Goal: Check status: Check status

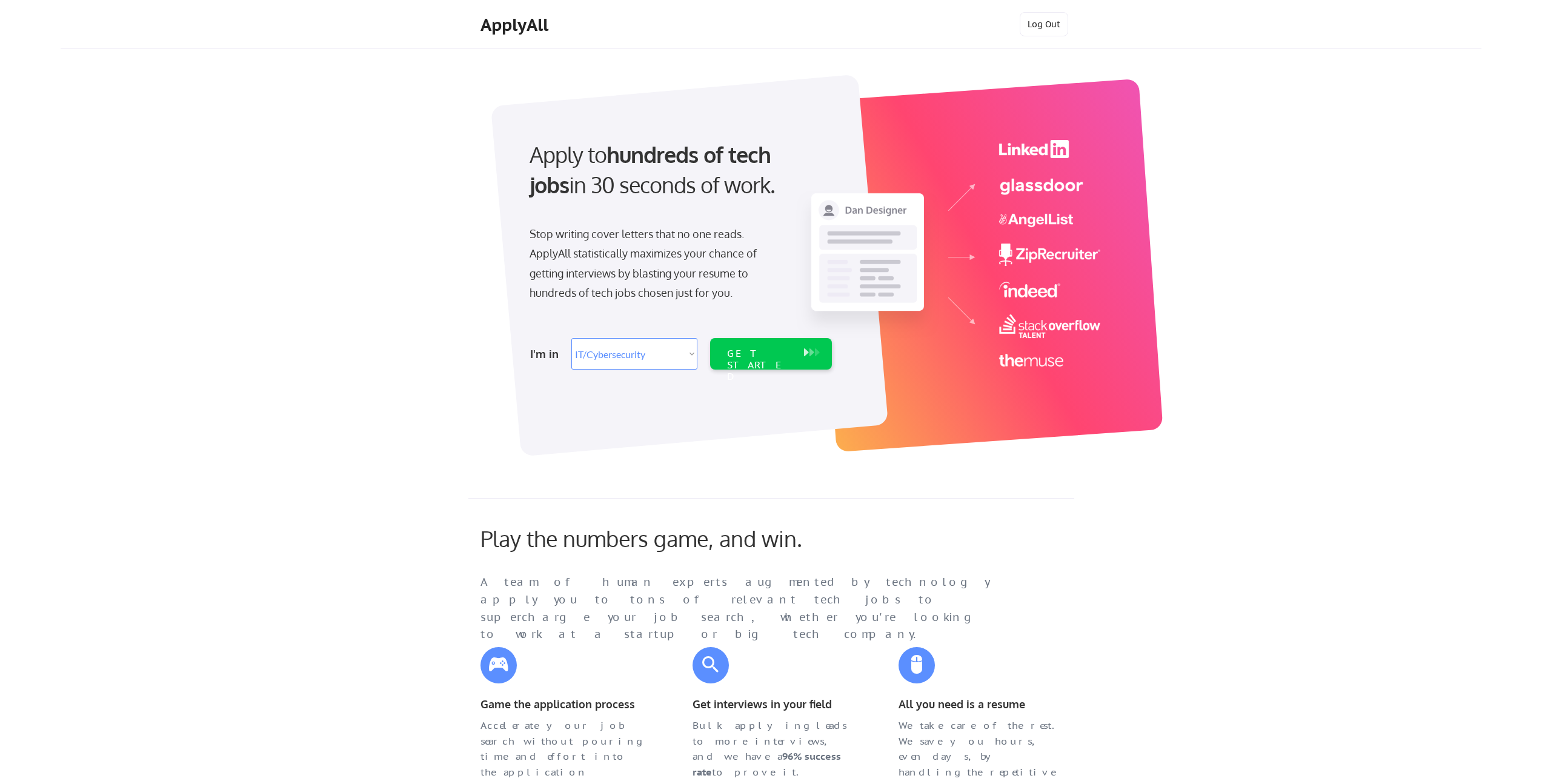
select select ""it_security""
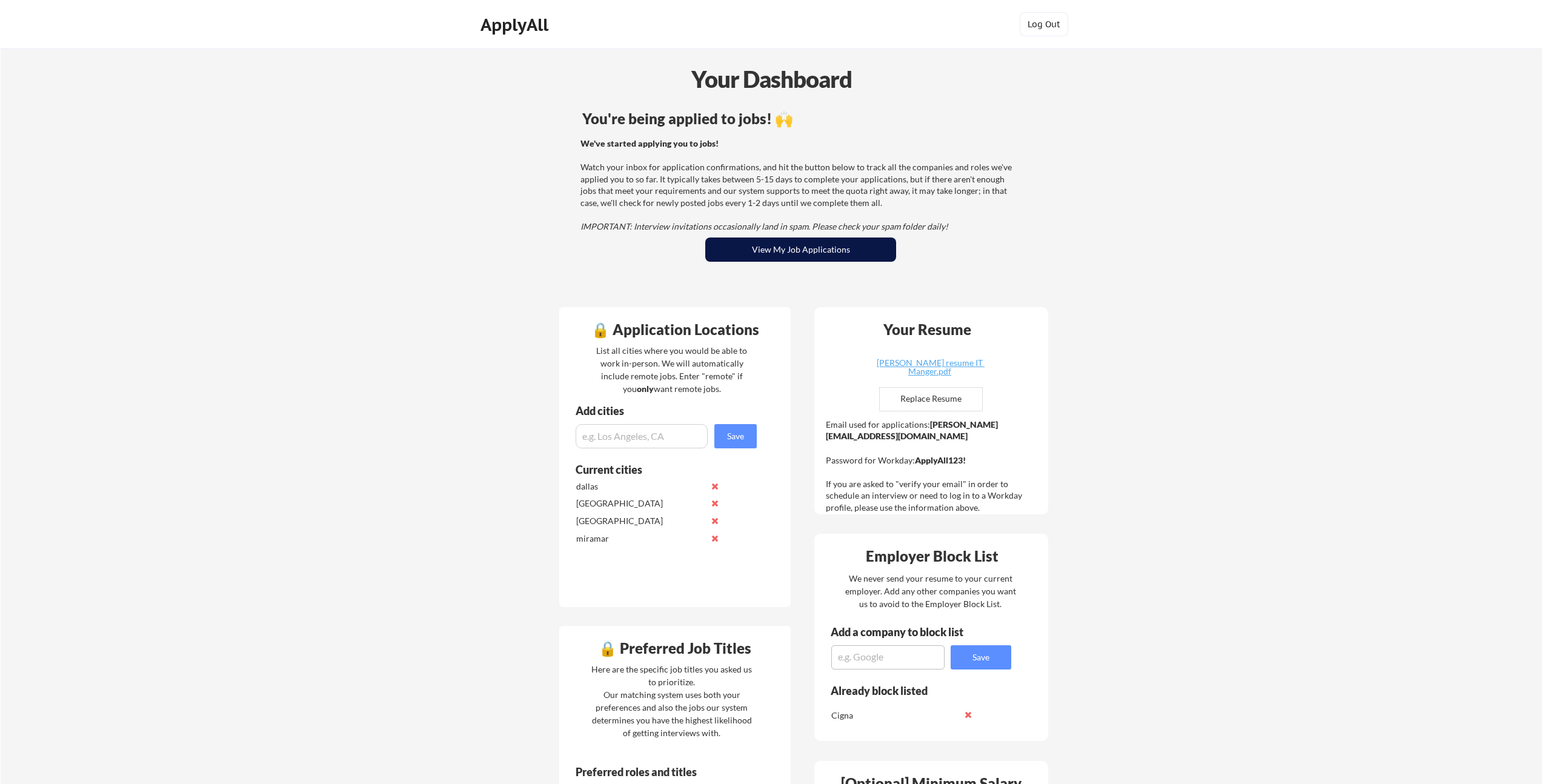
click at [814, 255] on button "View My Job Applications" at bounding box center [801, 249] width 191 height 25
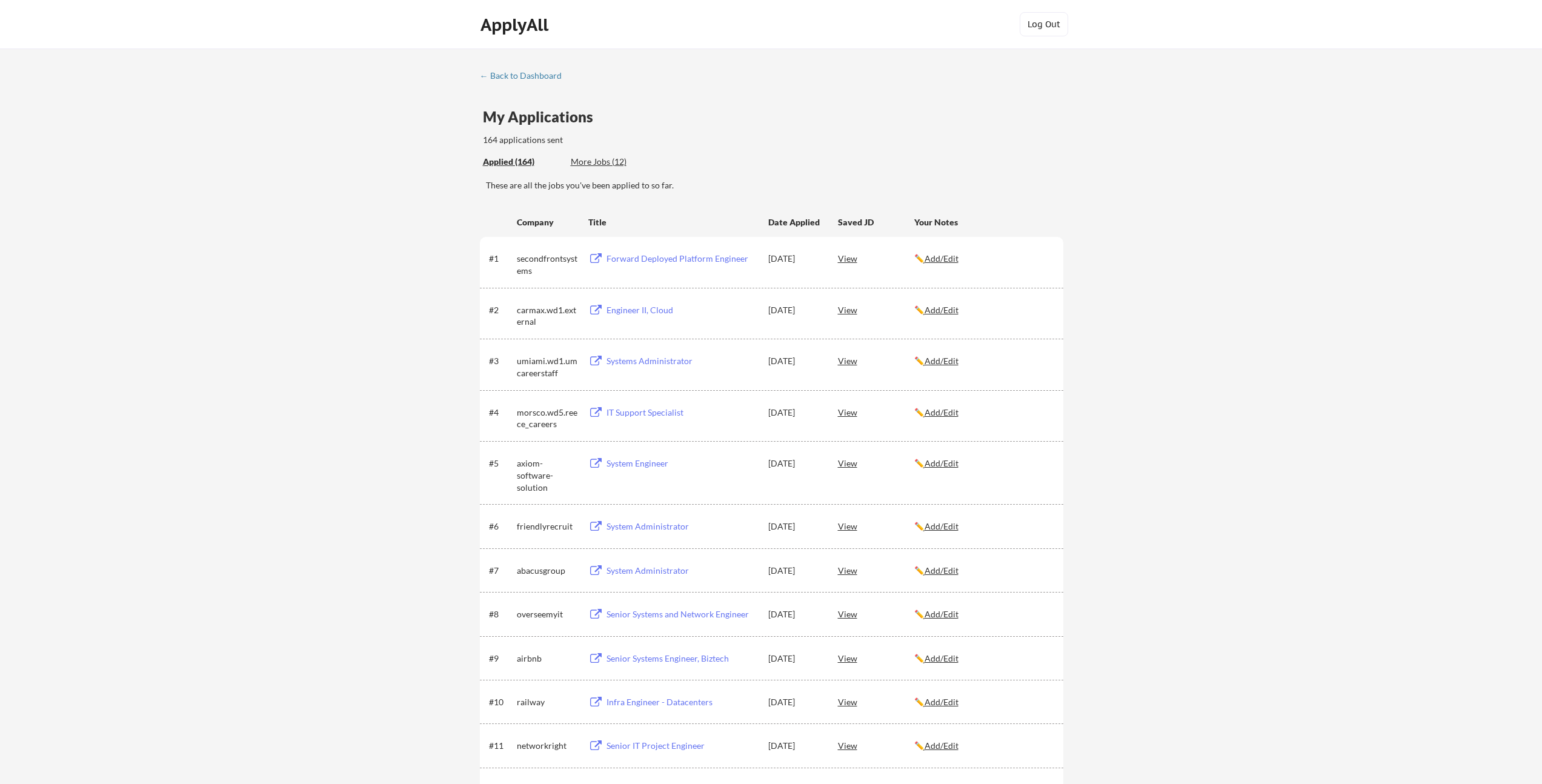
scroll to position [1100, 0]
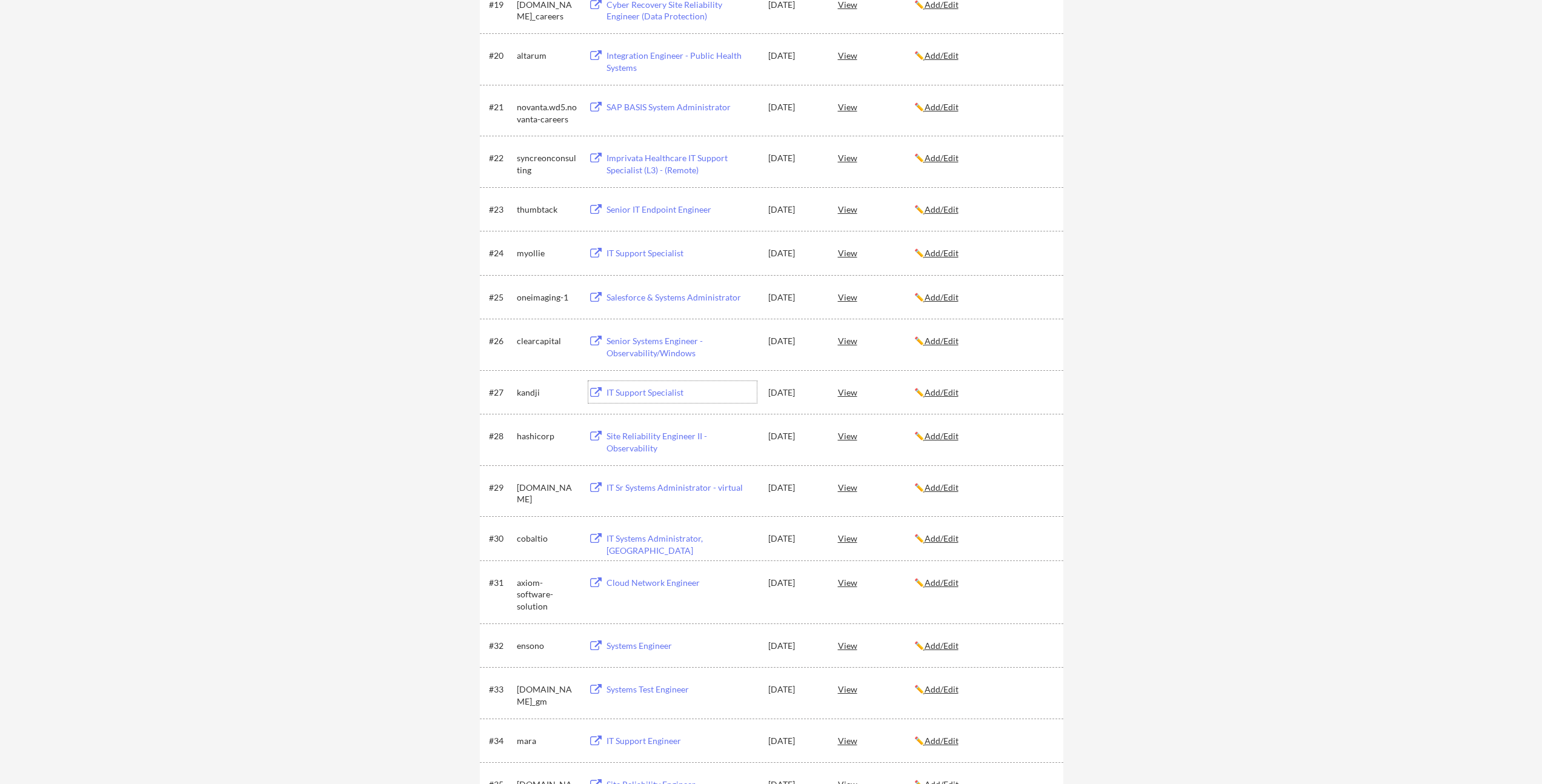
click at [619, 393] on div "IT Support Specialist" at bounding box center [682, 392] width 150 height 12
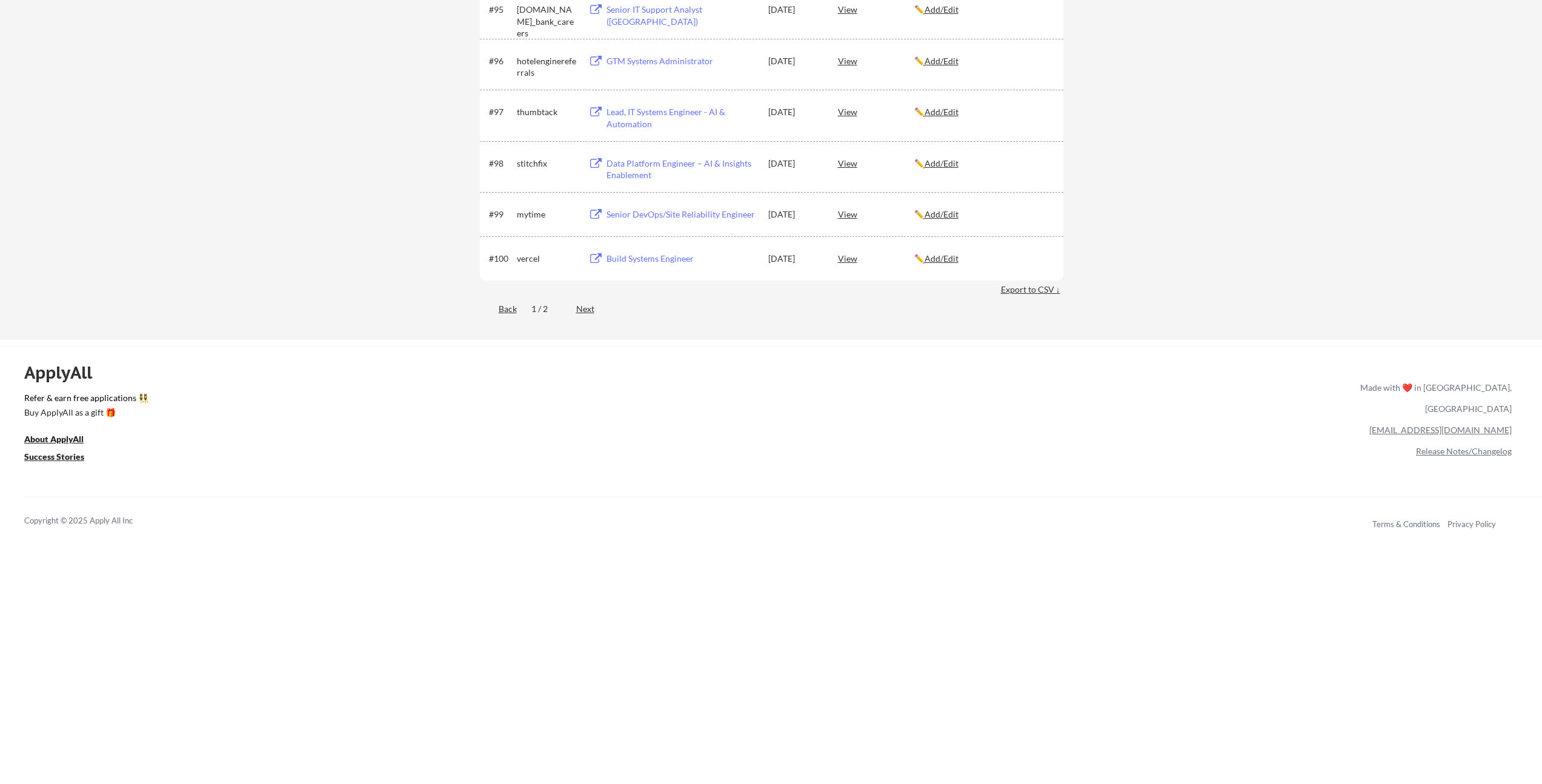
scroll to position [0, 0]
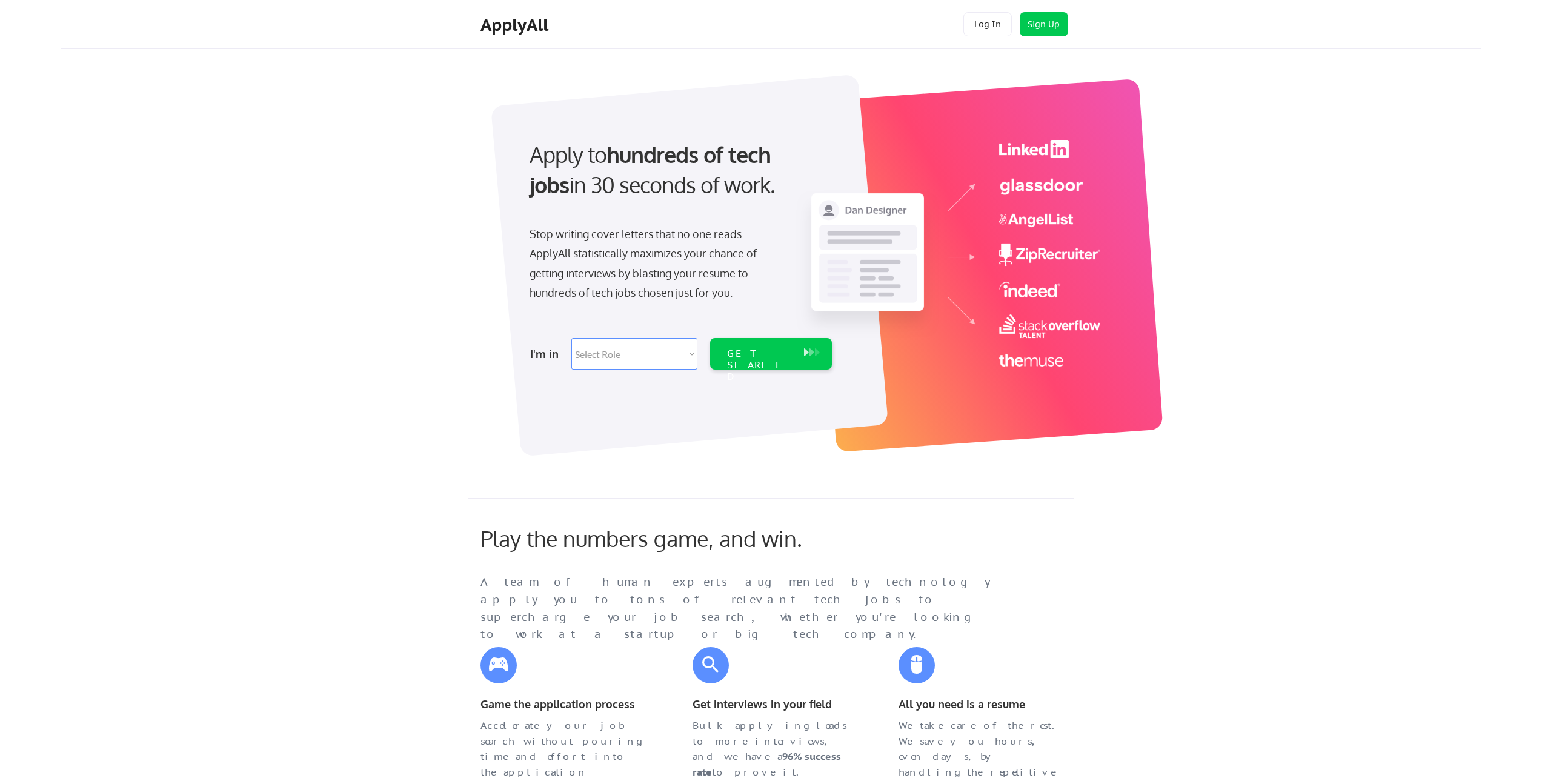
select select ""it_security""
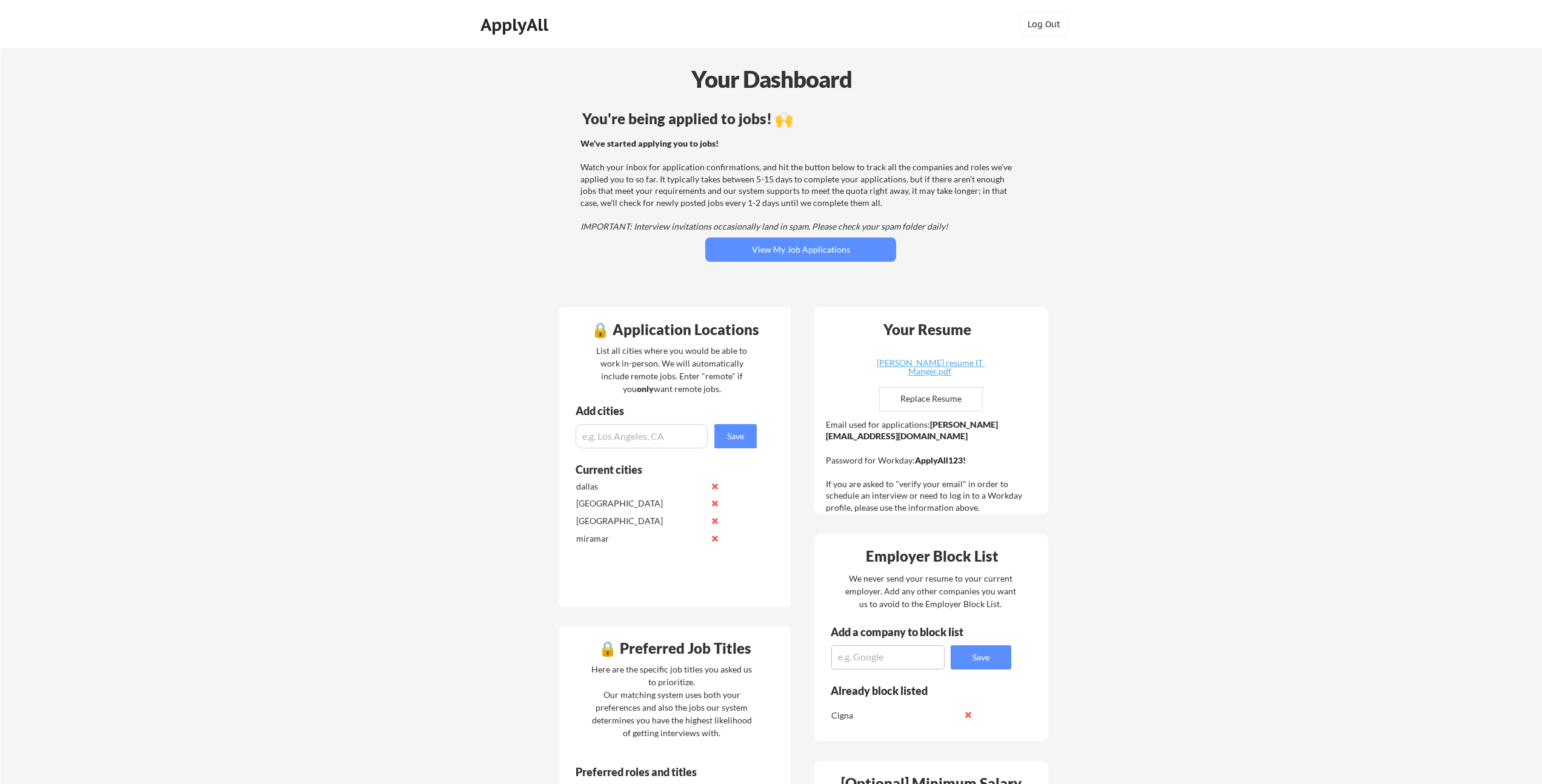
click at [784, 259] on button "View My Job Applications" at bounding box center [801, 249] width 191 height 25
